Goal: Task Accomplishment & Management: Manage account settings

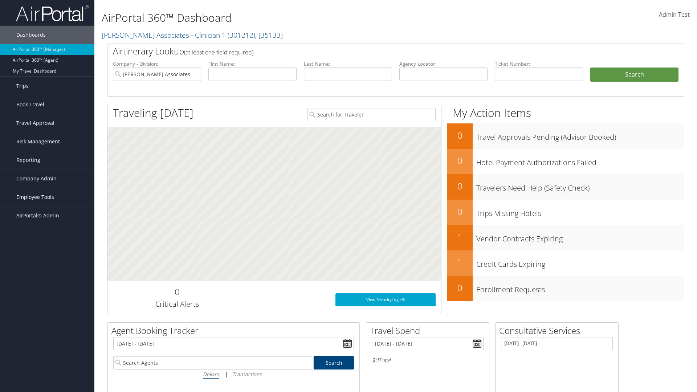
click at [47, 197] on span "Employee Tools" at bounding box center [35, 197] width 38 height 18
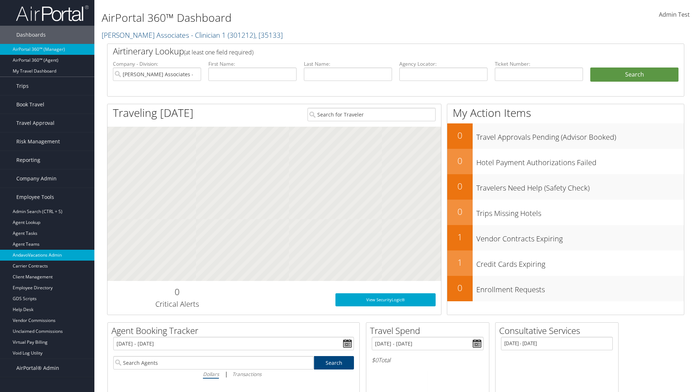
click at [47, 255] on link "AndavoVacations Admin" at bounding box center [47, 255] width 94 height 11
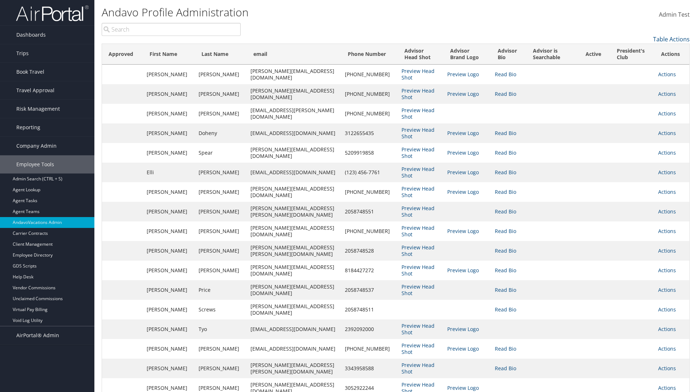
click at [171, 29] on input "search" at bounding box center [171, 29] width 139 height 13
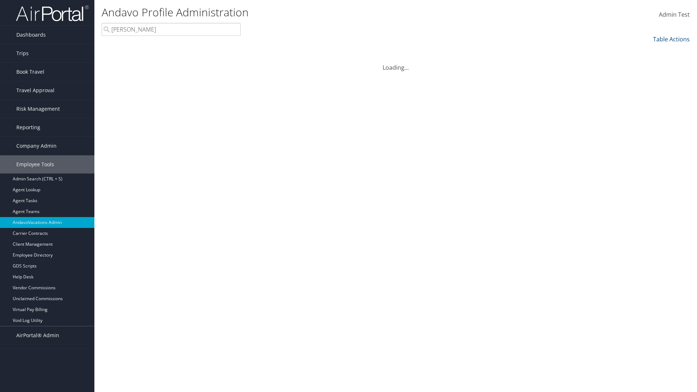
type input "[PERSON_NAME]"
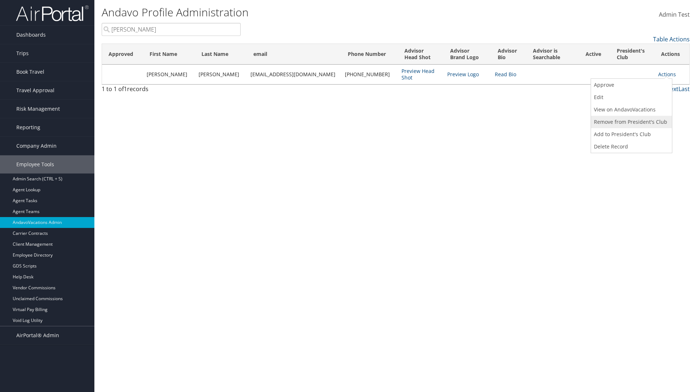
click at [631, 122] on link "Remove from President's Club" at bounding box center [630, 122] width 79 height 12
